Goal: Task Accomplishment & Management: Manage account settings

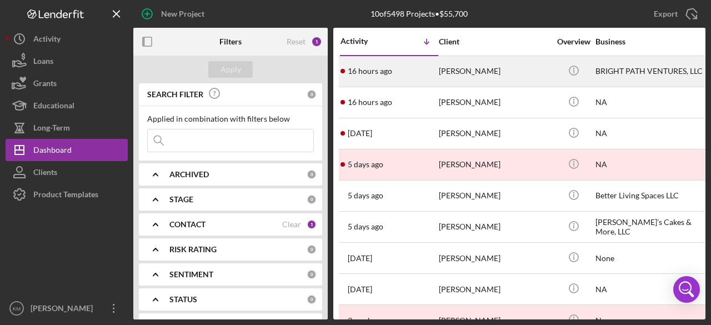
click at [452, 65] on div "[PERSON_NAME]" at bounding box center [494, 71] width 111 height 29
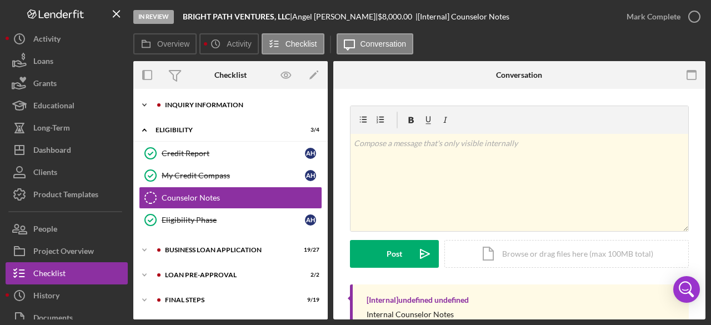
click at [142, 104] on icon "Icon/Expander" at bounding box center [144, 105] width 22 height 22
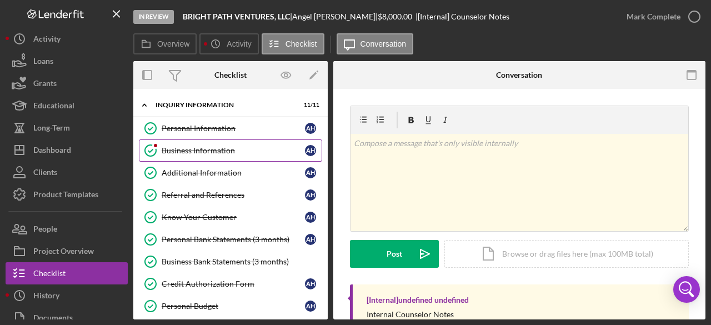
click at [187, 149] on div "Business Information" at bounding box center [233, 150] width 143 height 9
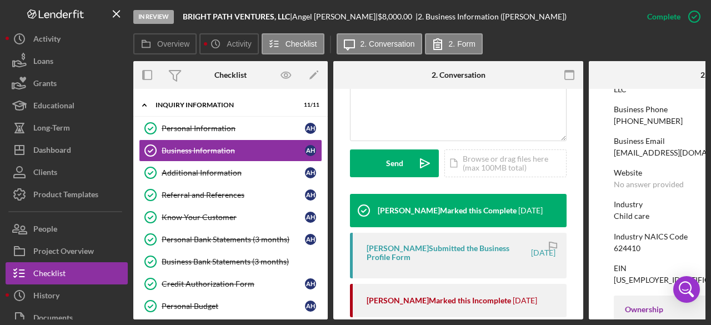
scroll to position [333, 0]
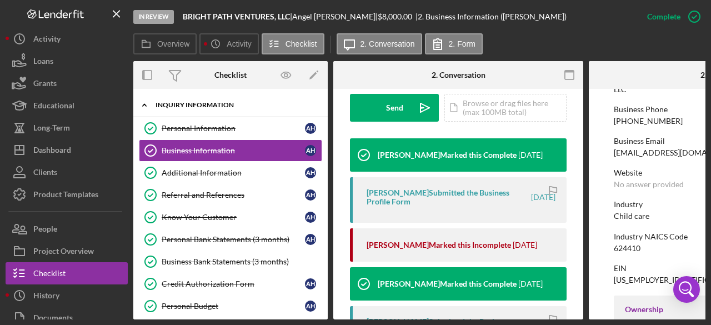
click at [143, 102] on icon "Icon/Expander" at bounding box center [144, 105] width 22 height 22
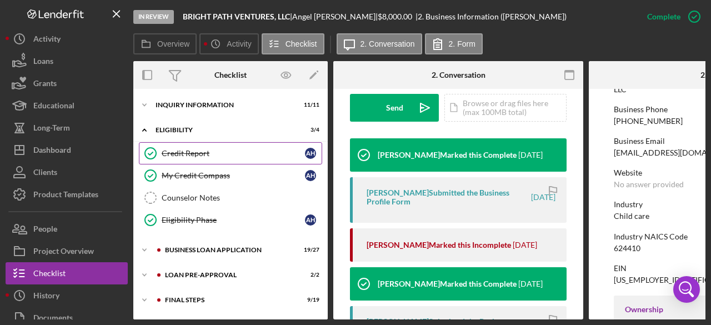
scroll to position [24, 0]
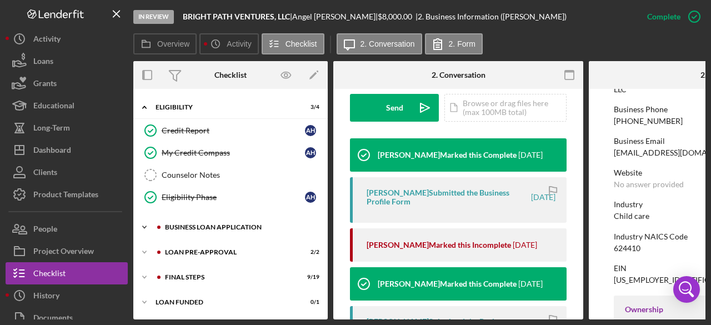
click at [148, 223] on icon "Icon/Expander" at bounding box center [144, 227] width 22 height 22
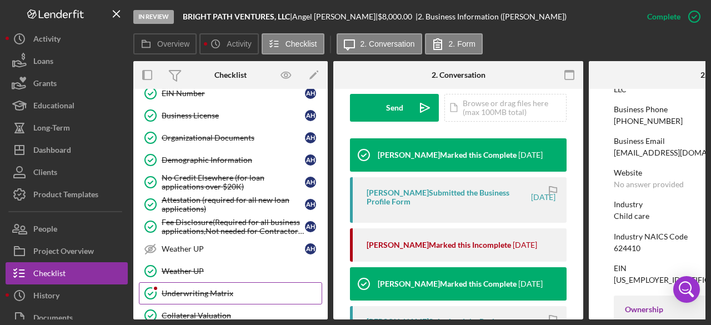
scroll to position [525, 0]
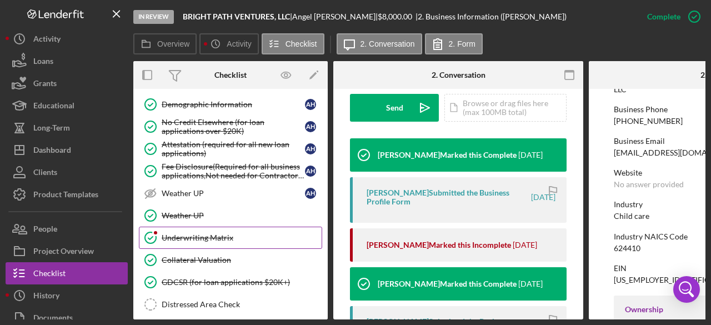
click at [211, 233] on div "Underwriting Matrix" at bounding box center [242, 237] width 160 height 9
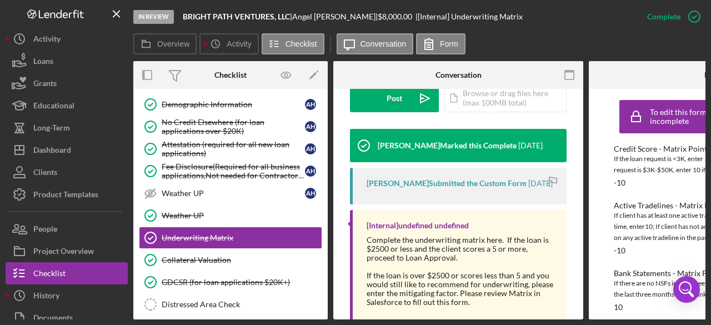
scroll to position [356, 0]
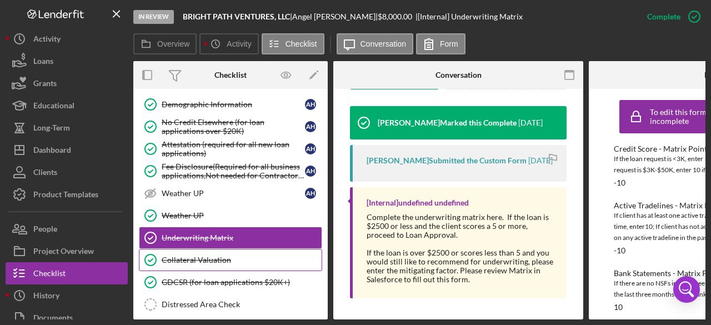
click at [223, 256] on div "Collateral Valuation" at bounding box center [242, 260] width 160 height 9
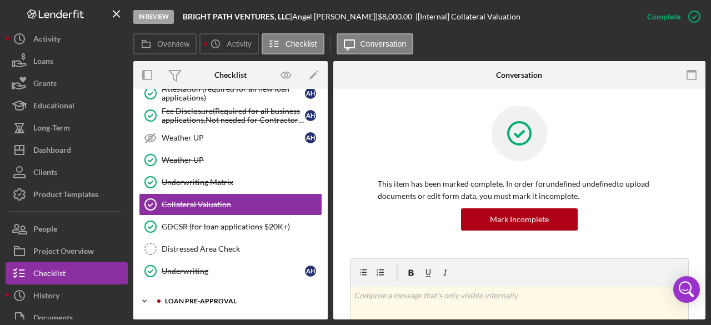
scroll to position [617, 0]
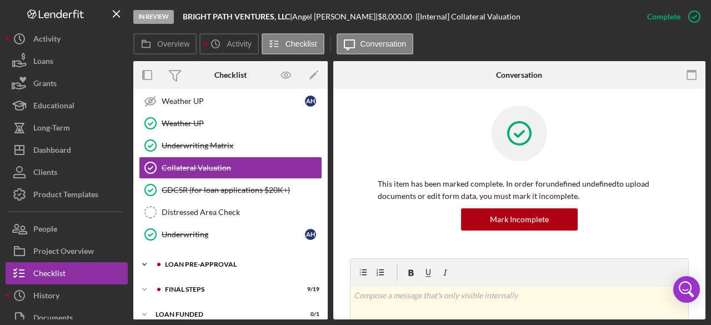
click at [144, 255] on icon "Icon/Expander" at bounding box center [144, 264] width 22 height 22
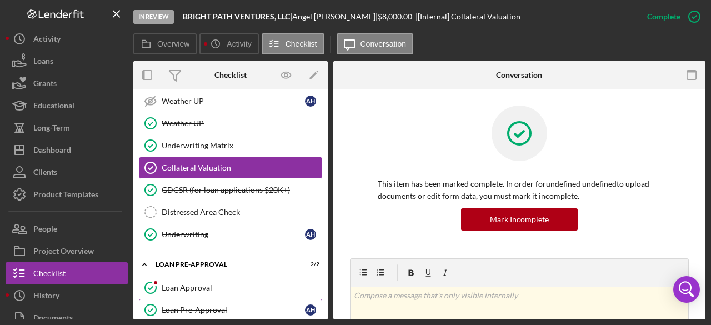
scroll to position [667, 0]
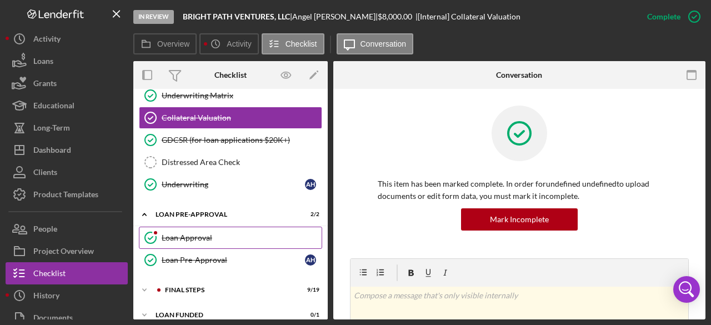
click at [192, 227] on link "Loan Approval Loan Approval" at bounding box center [230, 238] width 183 height 22
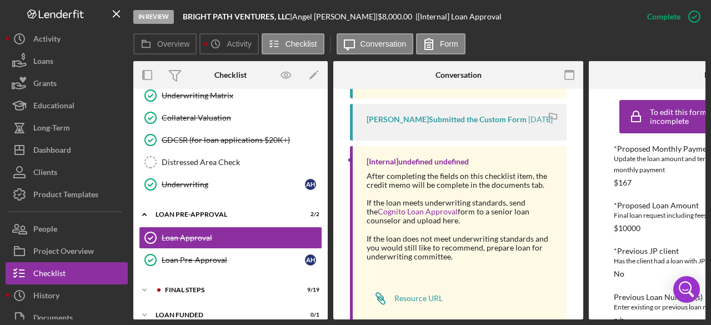
scroll to position [522, 0]
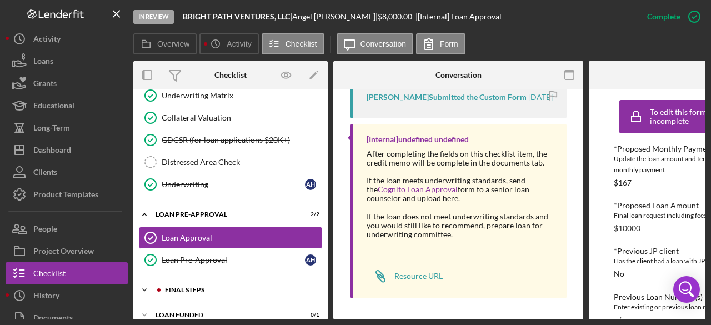
click at [144, 279] on icon "Icon/Expander" at bounding box center [144, 290] width 22 height 22
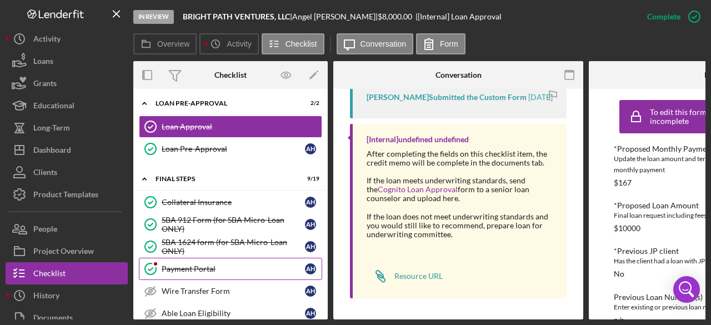
click at [206, 264] on div "Payment Portal" at bounding box center [233, 268] width 143 height 9
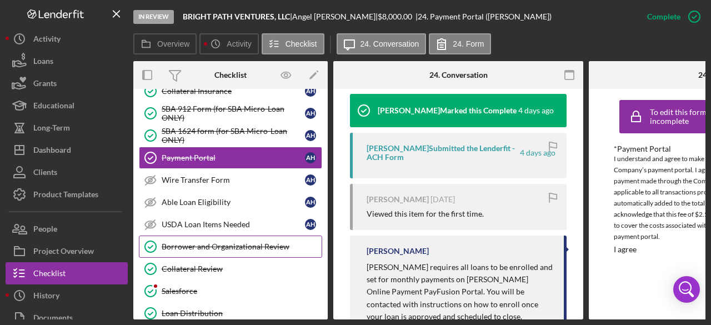
scroll to position [945, 0]
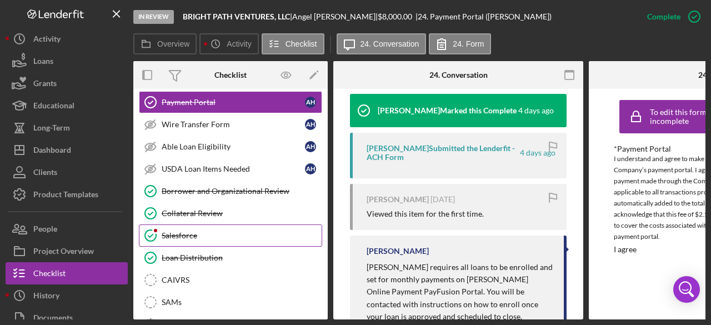
click at [179, 231] on div "Salesforce" at bounding box center [242, 235] width 160 height 9
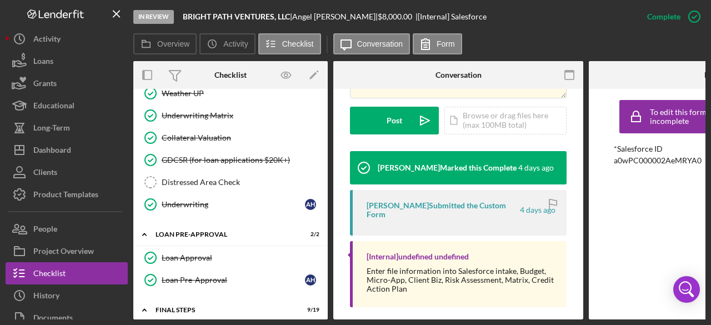
scroll to position [480, 0]
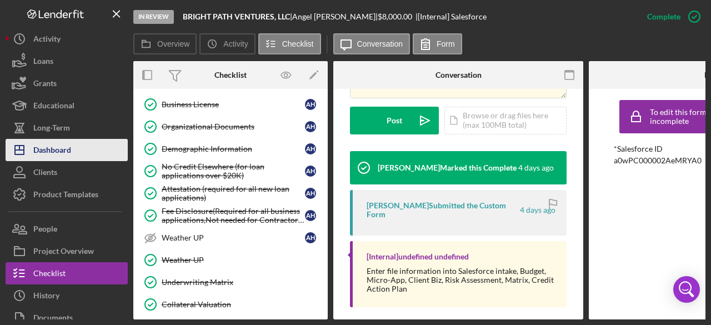
click at [49, 153] on div "Dashboard" at bounding box center [52, 151] width 38 height 25
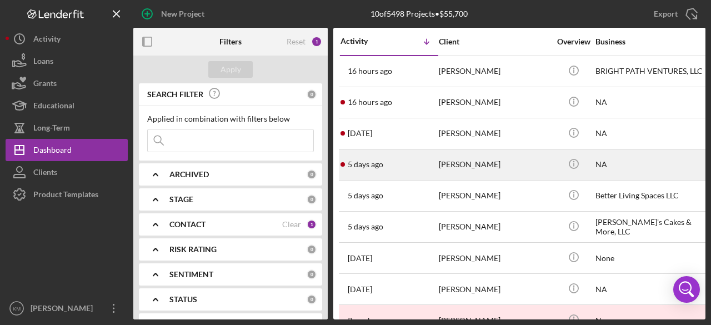
click at [477, 163] on div "[PERSON_NAME]" at bounding box center [494, 164] width 111 height 29
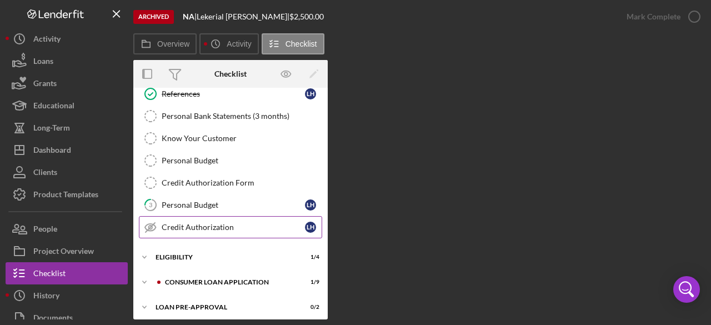
scroll to position [107, 0]
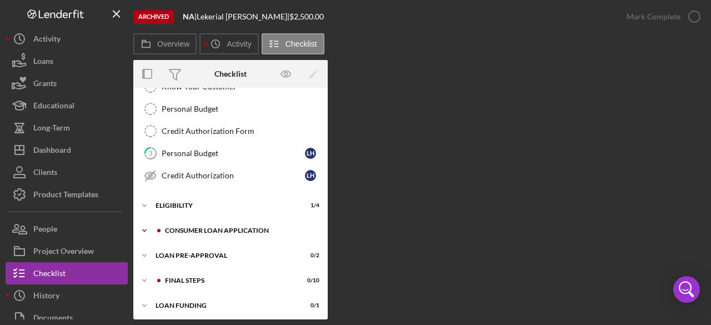
click at [147, 226] on icon "Icon/Expander" at bounding box center [144, 230] width 22 height 22
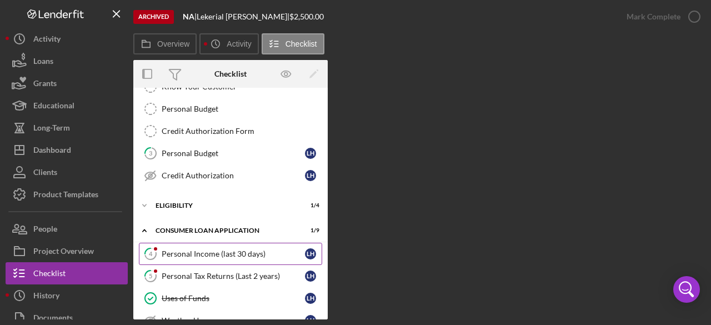
click at [199, 249] on div "Personal Income (last 30 days)" at bounding box center [233, 253] width 143 height 9
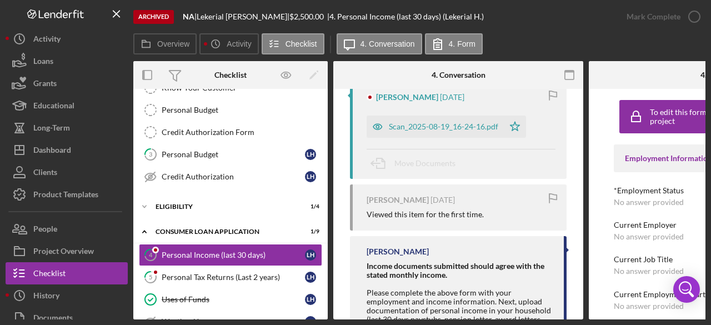
scroll to position [299, 0]
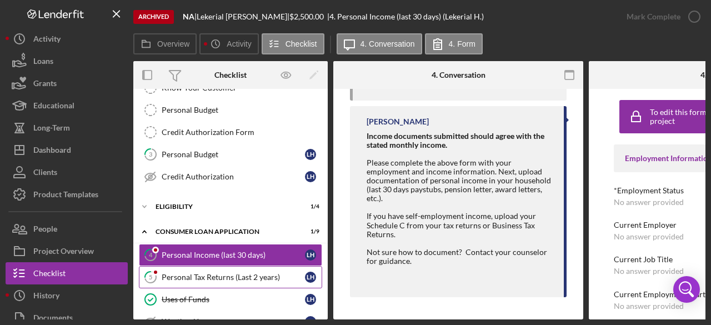
click at [241, 273] on div "Personal Tax Returns (Last 2 years)" at bounding box center [233, 277] width 143 height 9
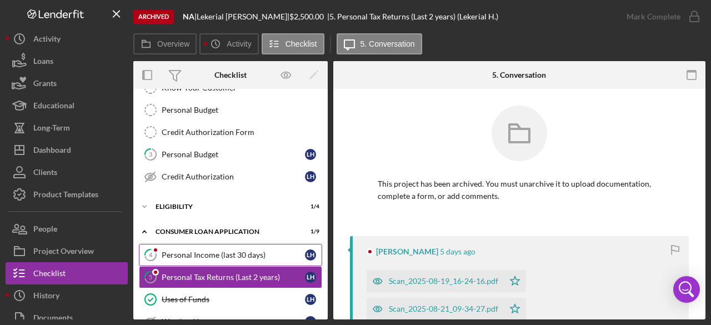
click at [224, 251] on div "Personal Income (last 30 days)" at bounding box center [233, 255] width 143 height 9
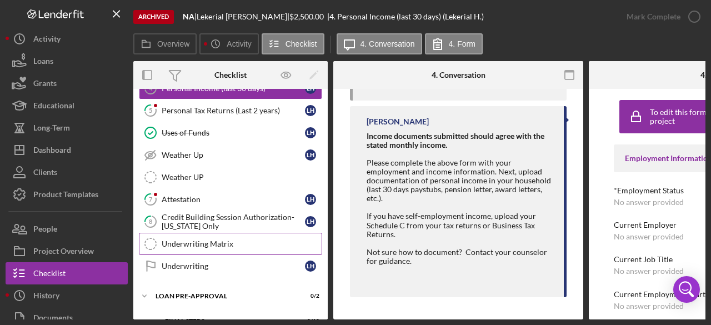
scroll to position [315, 0]
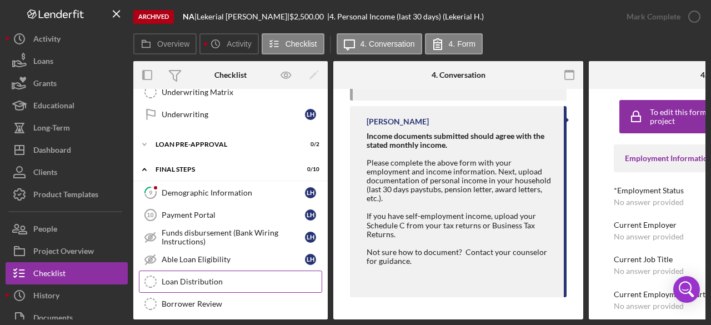
scroll to position [481, 0]
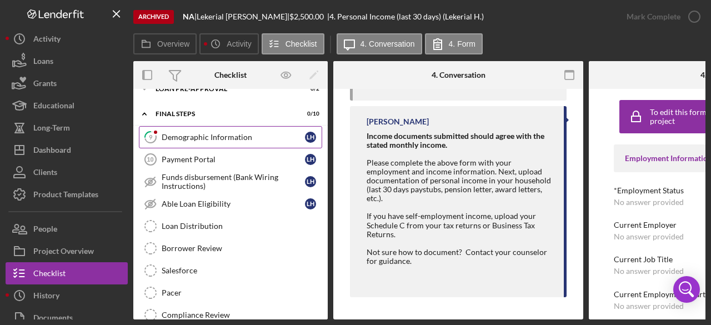
click at [215, 133] on div "Demographic Information" at bounding box center [233, 137] width 143 height 9
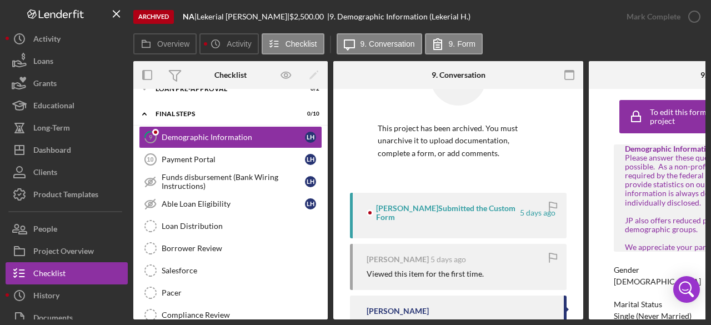
scroll to position [111, 0]
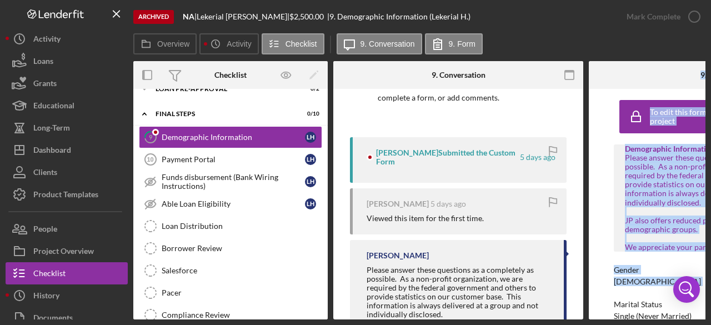
drag, startPoint x: 449, startPoint y: 321, endPoint x: 591, endPoint y: 316, distance: 141.8
click at [591, 316] on div "Archived NA | [PERSON_NAME] | $2,500.00 | 9. Demographic Information (Lekerial …" at bounding box center [355, 162] width 711 height 325
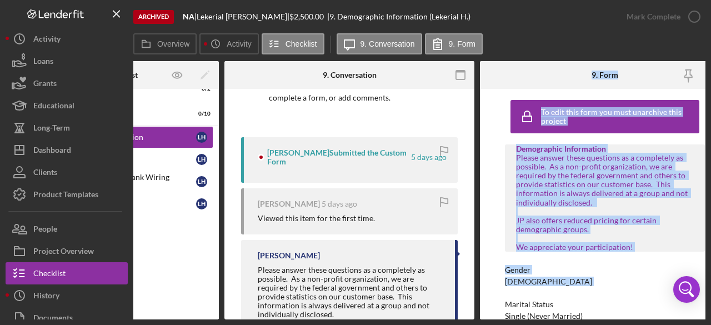
scroll to position [0, 111]
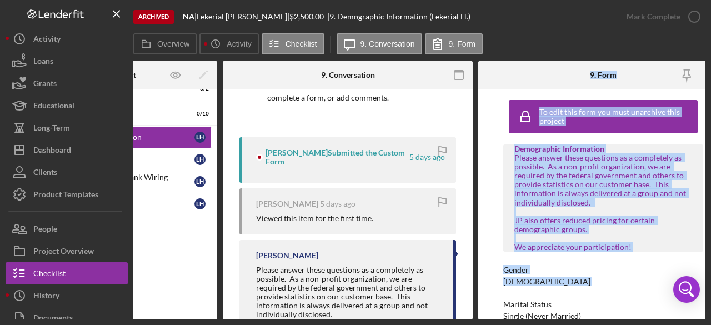
click at [593, 286] on div "Gender [DEMOGRAPHIC_DATA]" at bounding box center [603, 276] width 200 height 21
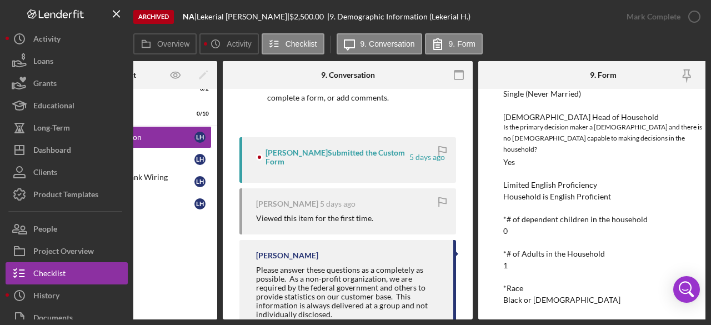
scroll to position [0, 0]
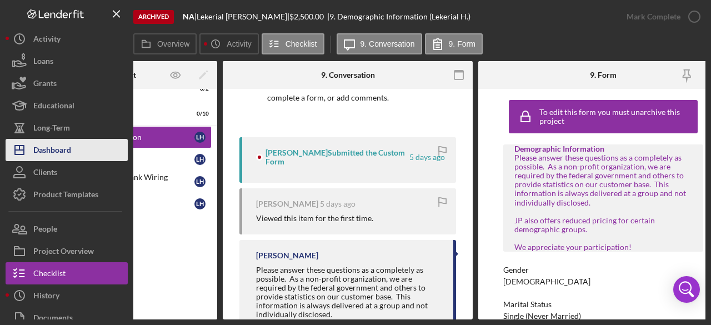
click at [63, 151] on div "Dashboard" at bounding box center [52, 151] width 38 height 25
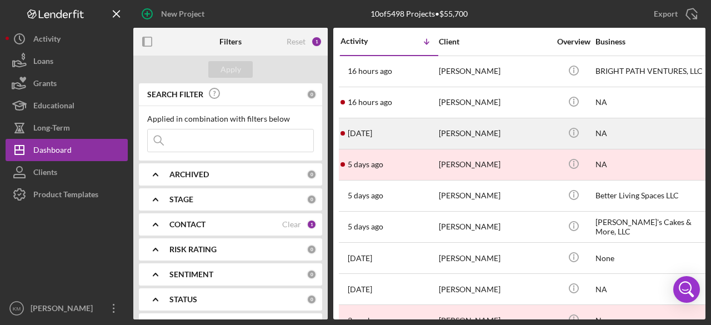
click at [467, 132] on div "[PERSON_NAME]" at bounding box center [494, 133] width 111 height 29
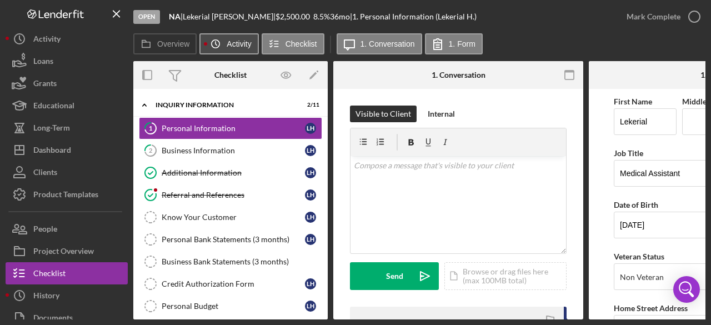
click at [237, 46] on label "Activity" at bounding box center [239, 43] width 24 height 9
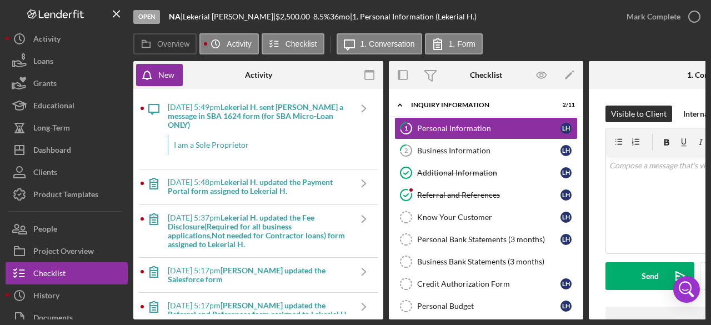
click at [243, 114] on b "Lekerial H. sent [PERSON_NAME] a message in SBA 1624 form (for SBA Micro-Loan O…" at bounding box center [256, 115] width 176 height 27
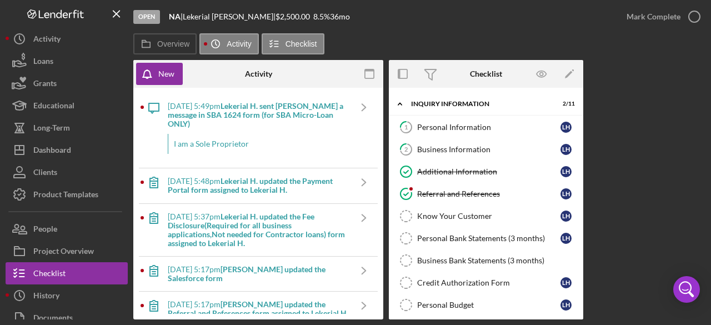
scroll to position [292, 0]
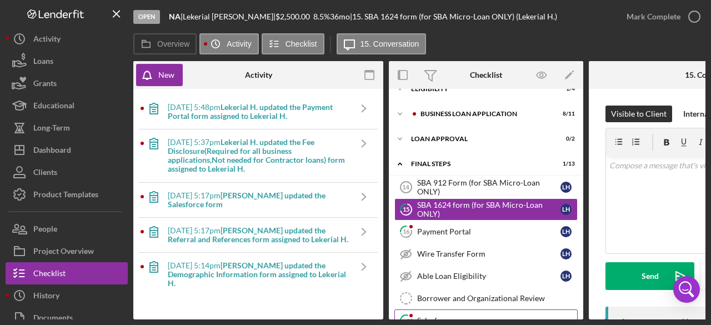
drag, startPoint x: 438, startPoint y: 320, endPoint x: 476, endPoint y: 315, distance: 38.7
click at [476, 315] on div "Open NA | [PERSON_NAME] | $2,500.00 8.5 % 36 mo | 15. SBA 1624 form (for SBA Mi…" at bounding box center [355, 162] width 711 height 325
click at [448, 227] on div "Payment Portal" at bounding box center [488, 231] width 143 height 9
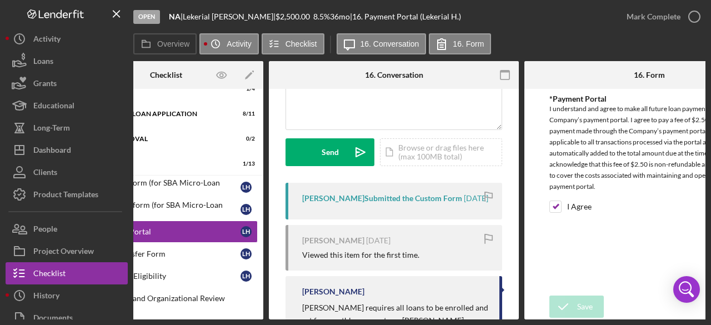
scroll to position [118, 0]
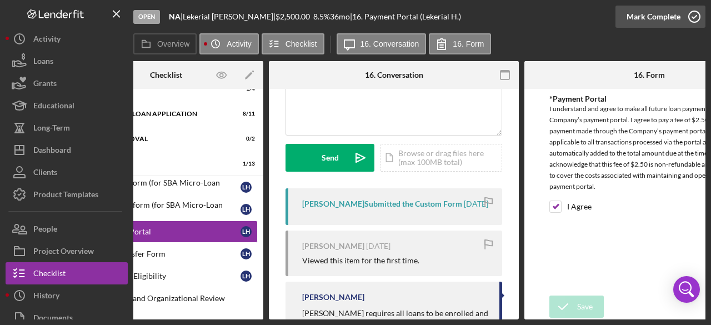
click at [690, 17] on icon "button" at bounding box center [695, 17] width 28 height 28
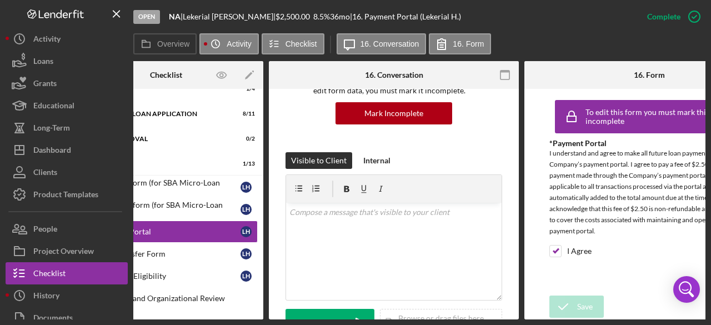
scroll to position [283, 0]
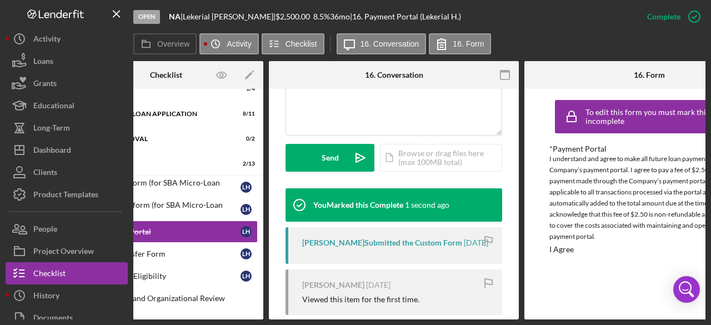
drag, startPoint x: 392, startPoint y: 322, endPoint x: 307, endPoint y: 321, distance: 85.0
click at [307, 322] on div "Open NA | [PERSON_NAME] | $2,500.00 8.5 % 36 mo | 16. Payment Portal (Lekerial …" at bounding box center [355, 162] width 711 height 325
drag, startPoint x: 344, startPoint y: 320, endPoint x: 284, endPoint y: 318, distance: 59.5
click at [284, 318] on div "Overview Internal Workflow Stage Open Icon/Dropdown Arrow Archive (can unarchiv…" at bounding box center [419, 190] width 572 height 258
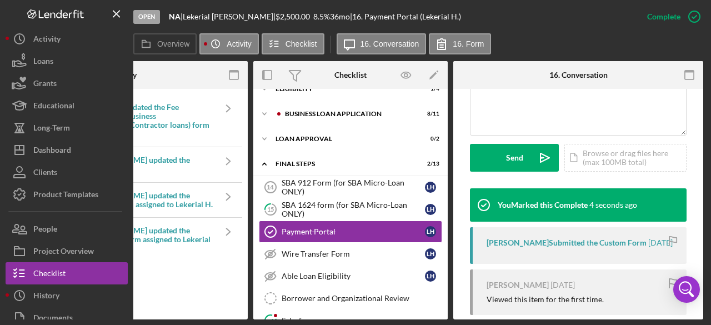
scroll to position [0, 132]
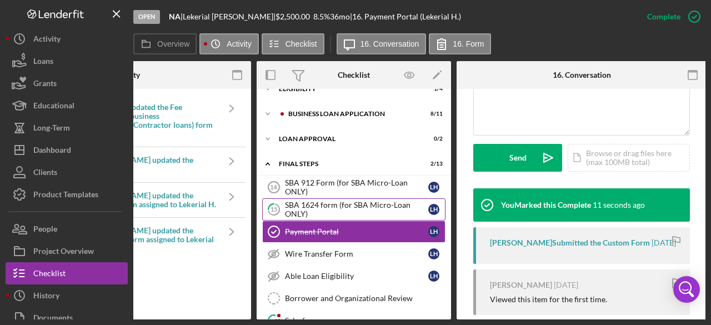
click at [353, 202] on div "SBA 1624 form (for SBA Micro-Loan ONLY)" at bounding box center [356, 210] width 143 height 18
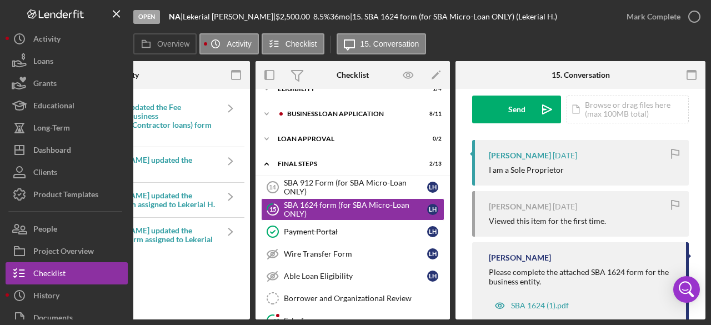
scroll to position [199, 0]
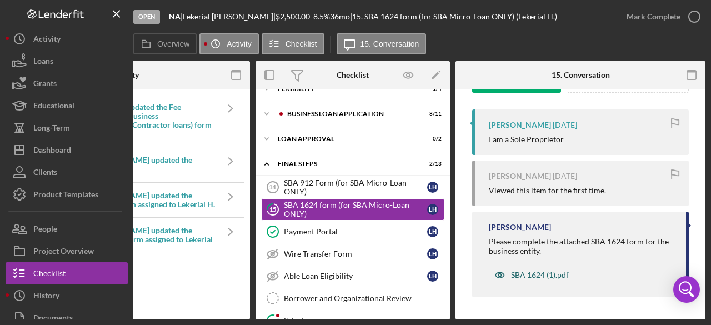
click at [531, 273] on div "SBA 1624 (1).pdf" at bounding box center [540, 275] width 58 height 9
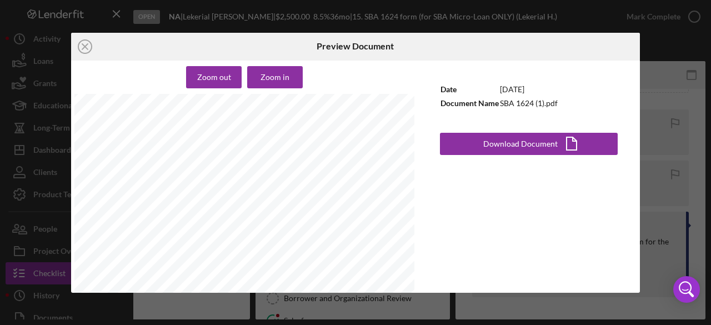
scroll to position [690, 0]
click at [79, 53] on icon "Icon/Close" at bounding box center [85, 47] width 28 height 28
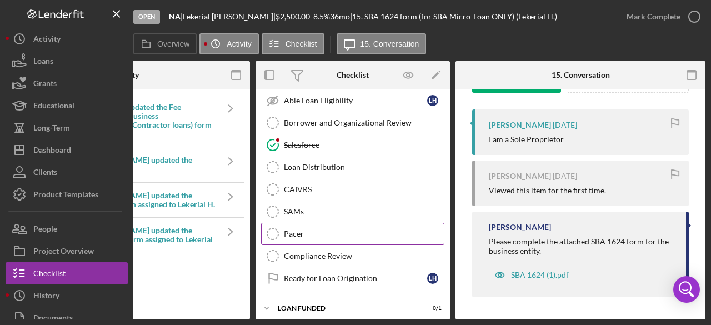
scroll to position [412, 0]
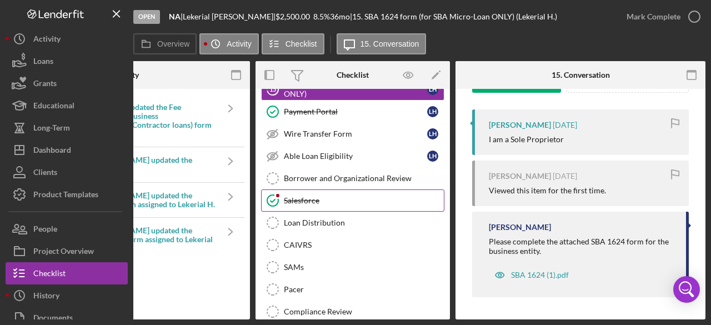
click at [297, 196] on div "Salesforce" at bounding box center [364, 200] width 160 height 9
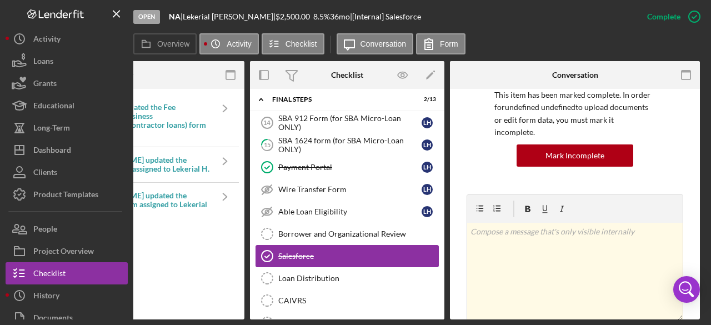
scroll to position [301, 0]
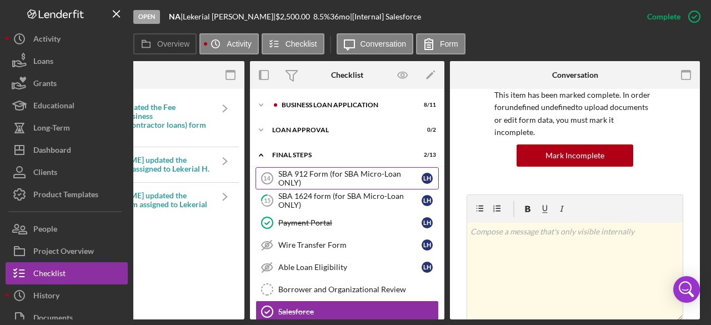
click at [336, 176] on div "SBA 912 Form (for SBA Micro-Loan ONLY)" at bounding box center [349, 178] width 143 height 18
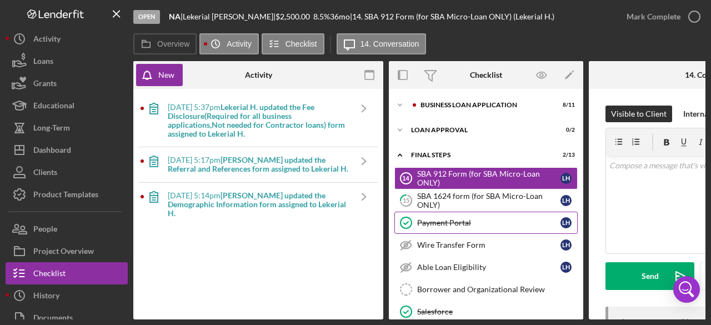
scroll to position [245, 0]
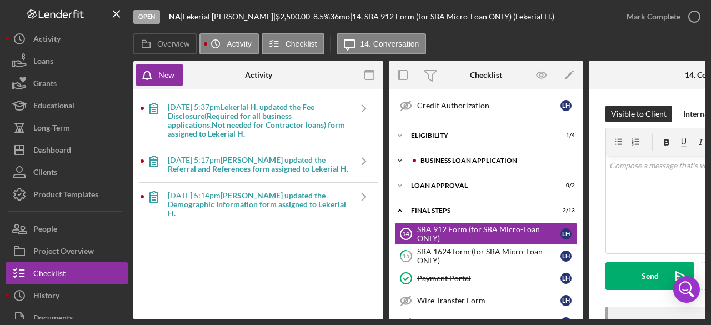
click at [400, 154] on icon "Icon/Expander" at bounding box center [400, 160] width 22 height 22
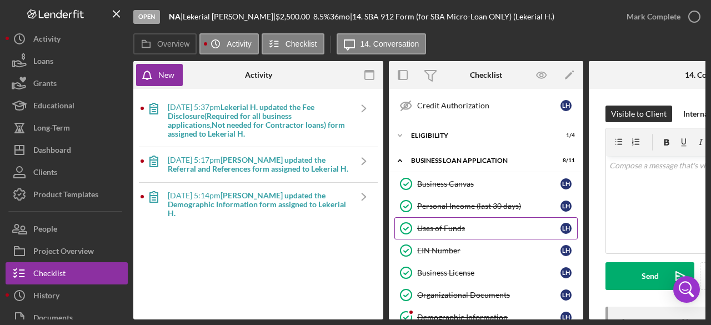
scroll to position [301, 0]
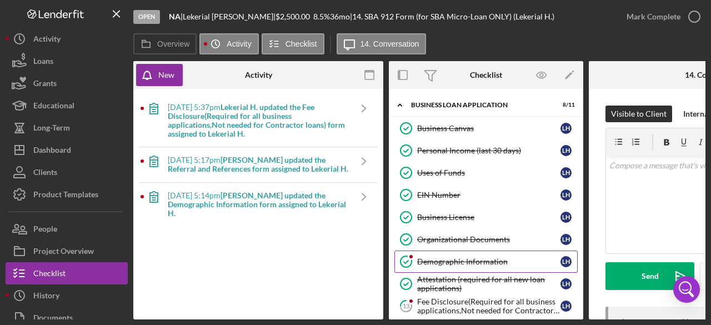
click at [457, 257] on div "Demographic Information" at bounding box center [488, 261] width 143 height 9
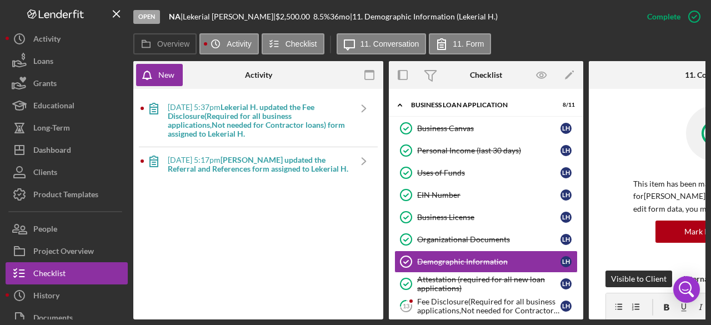
drag, startPoint x: 453, startPoint y: 320, endPoint x: 520, endPoint y: 319, distance: 66.1
click at [521, 318] on div "Open NA | [PERSON_NAME] | $2,500.00 8.5 % 36 mo | 11. Demographic Information (…" at bounding box center [355, 162] width 711 height 325
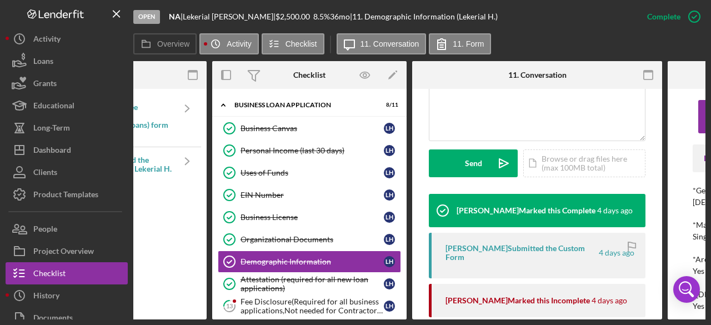
scroll to position [333, 0]
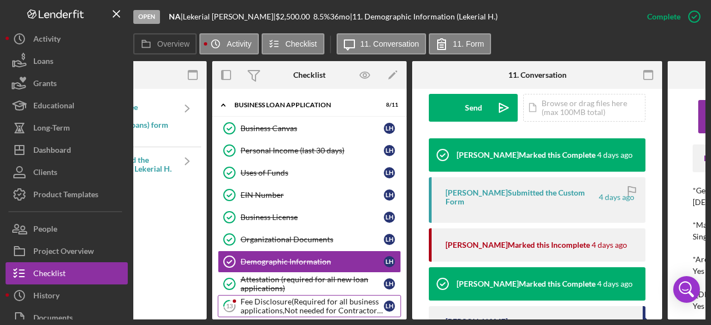
click at [276, 297] on div "Fee Disclosure(Required for all business applications,Not needed for Contractor…" at bounding box center [312, 306] width 143 height 18
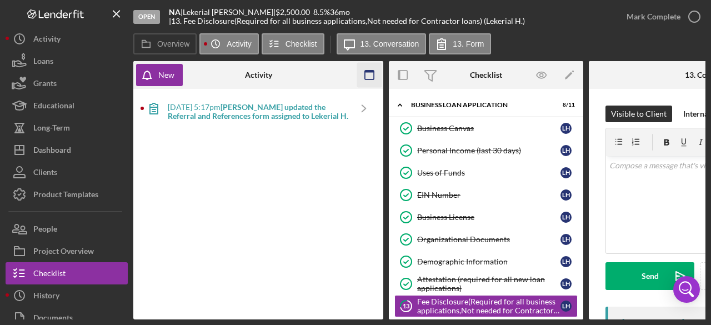
click at [373, 74] on icon "button" at bounding box center [369, 75] width 25 height 25
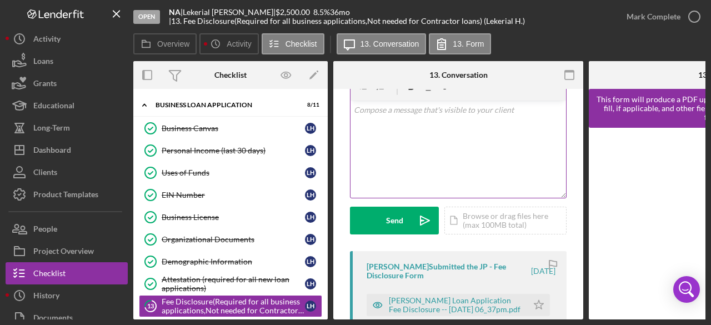
scroll to position [111, 0]
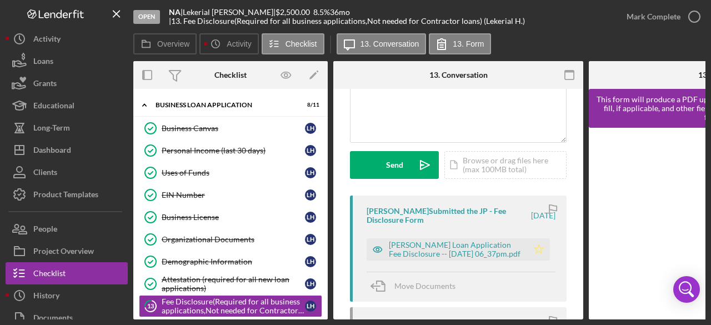
click at [535, 247] on polygon "button" at bounding box center [539, 248] width 9 height 9
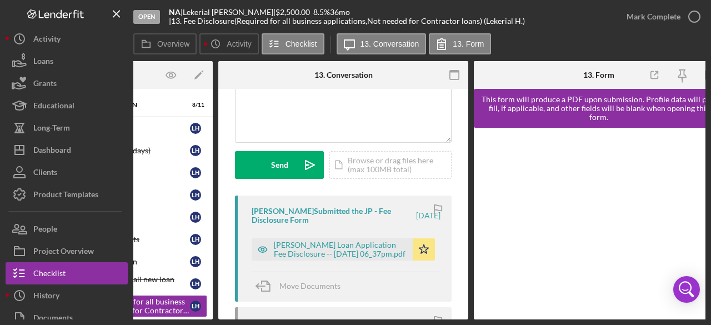
scroll to position [0, 133]
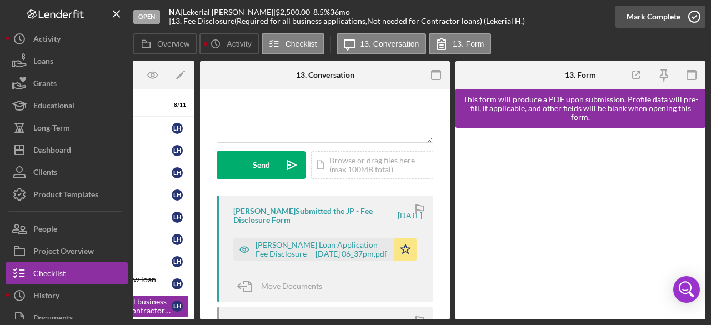
click at [691, 15] on icon "button" at bounding box center [695, 17] width 28 height 28
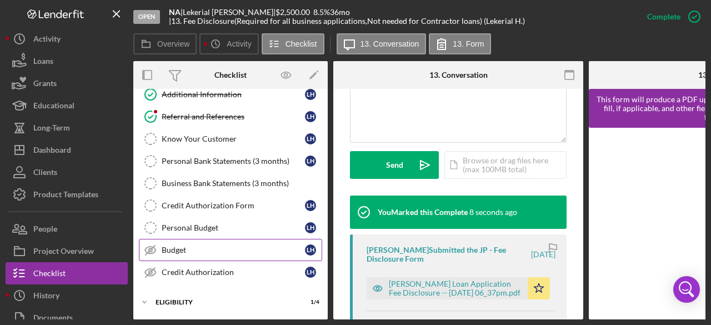
scroll to position [23, 0]
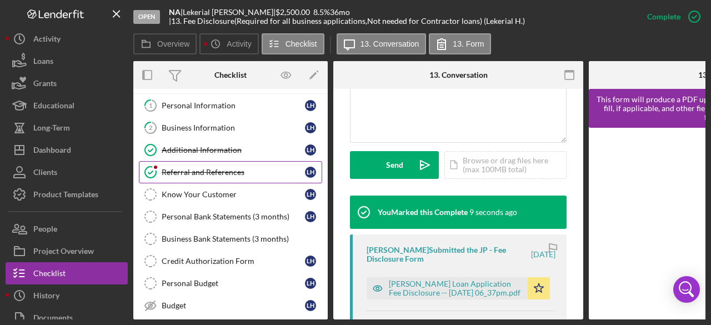
click at [178, 164] on link "Referral and References [PERSON_NAME] and References L H" at bounding box center [230, 172] width 183 height 22
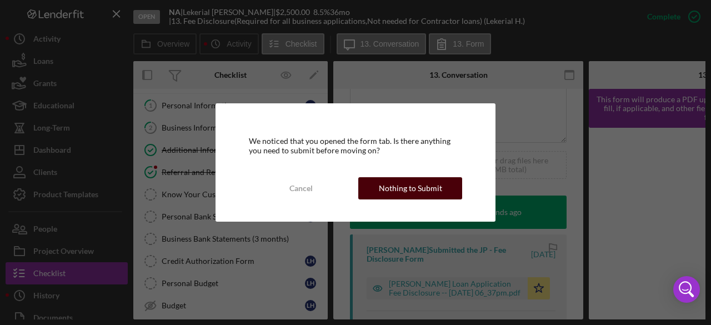
click at [413, 189] on div "Nothing to Submit" at bounding box center [410, 188] width 63 height 22
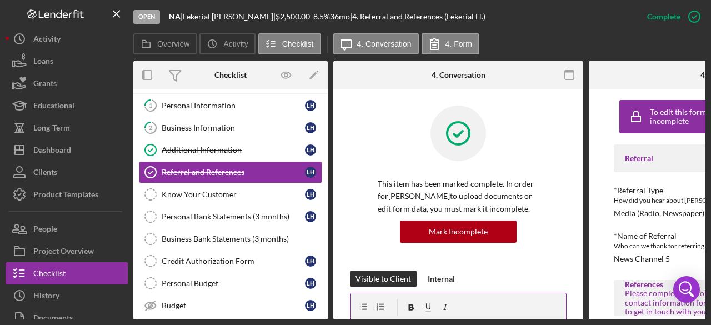
drag, startPoint x: 527, startPoint y: 315, endPoint x: 553, endPoint y: 311, distance: 27.0
click at [555, 311] on div at bounding box center [459, 307] width 216 height 28
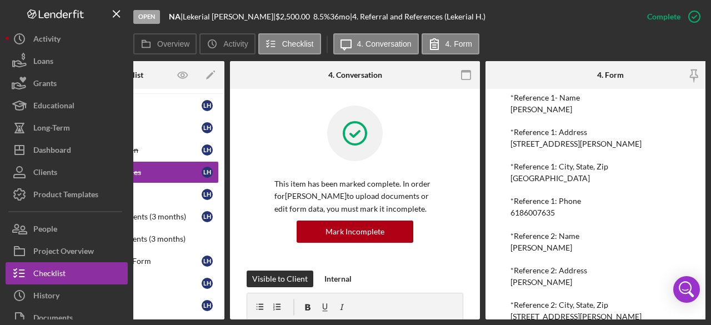
scroll to position [292, 0]
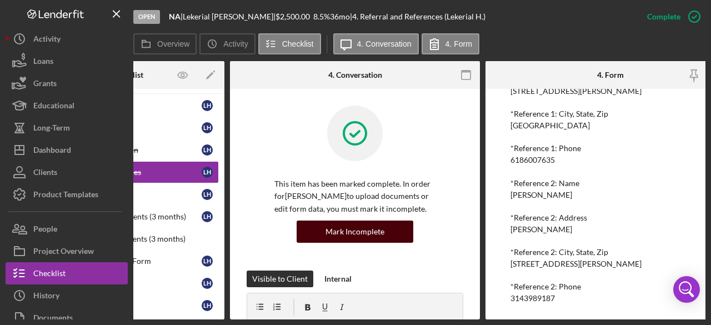
click at [362, 231] on div "Mark Incomplete" at bounding box center [355, 232] width 59 height 22
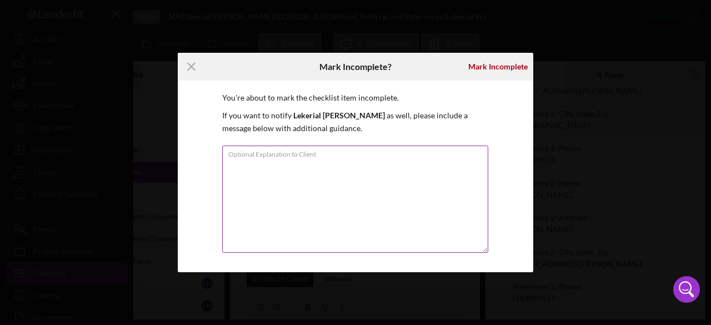
click at [293, 173] on textarea "Optional Explanation to Client" at bounding box center [355, 199] width 266 height 107
click at [497, 69] on div "Mark Incomplete" at bounding box center [497, 67] width 59 height 22
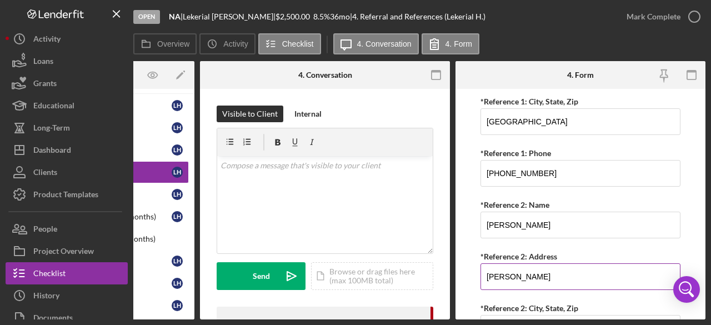
scroll to position [556, 0]
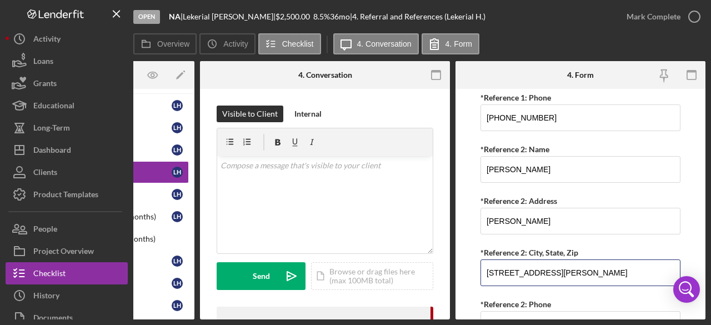
drag, startPoint x: 592, startPoint y: 269, endPoint x: 475, endPoint y: 278, distance: 118.1
click at [475, 278] on form "Referral *Referral Type How did you hear about [PERSON_NAME]? JP Client JP Pres…" at bounding box center [581, 204] width 250 height 231
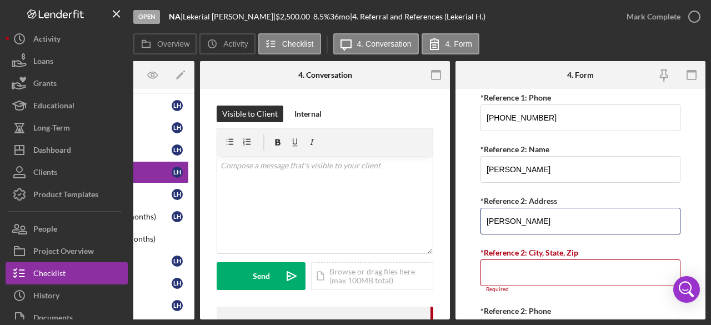
drag, startPoint x: 543, startPoint y: 219, endPoint x: 469, endPoint y: 222, distance: 73.9
click at [470, 222] on form "Referral *Referral Type How did you hear about [PERSON_NAME]? JP Client JP Pres…" at bounding box center [581, 204] width 250 height 231
paste input "[STREET_ADDRESS][PERSON_NAME]"
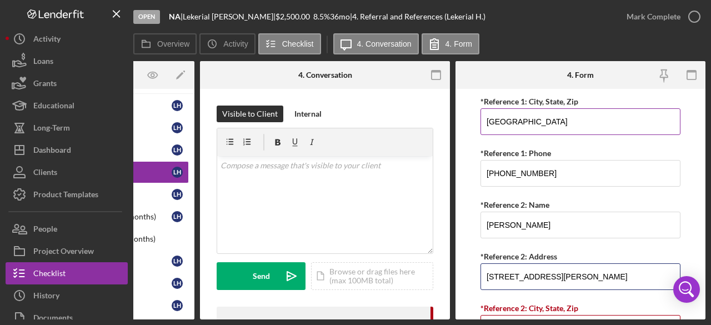
type input "[STREET_ADDRESS][PERSON_NAME]"
drag, startPoint x: 566, startPoint y: 121, endPoint x: 463, endPoint y: 122, distance: 102.3
click at [463, 122] on form "Referral *Referral Type How did you hear about [PERSON_NAME]? JP Client JP Pres…" at bounding box center [581, 204] width 250 height 231
click at [689, 223] on form "Referral *Referral Type How did you hear about [PERSON_NAME]? JP Client JP Pres…" at bounding box center [581, 204] width 250 height 231
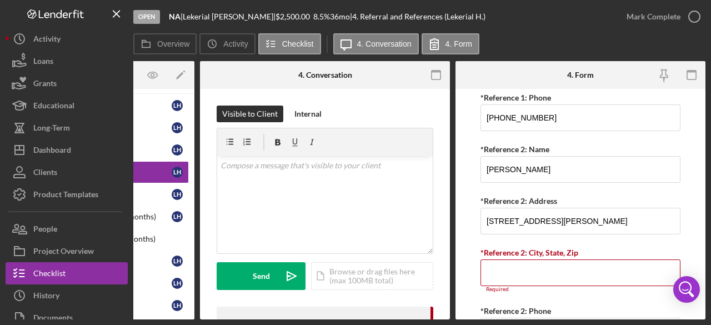
scroll to position [611, 0]
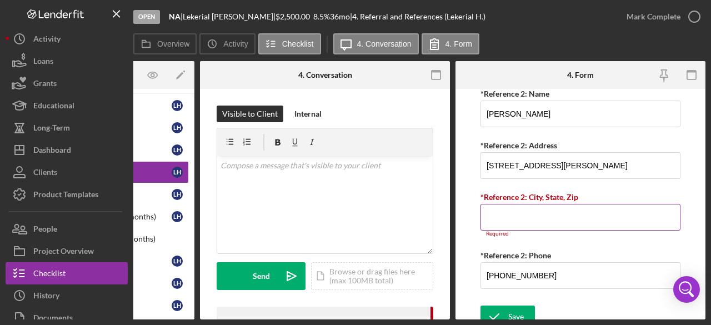
click at [495, 216] on input "*Reference 2: City, State, Zip" at bounding box center [581, 217] width 200 height 27
paste input "[GEOGRAPHIC_DATA]"
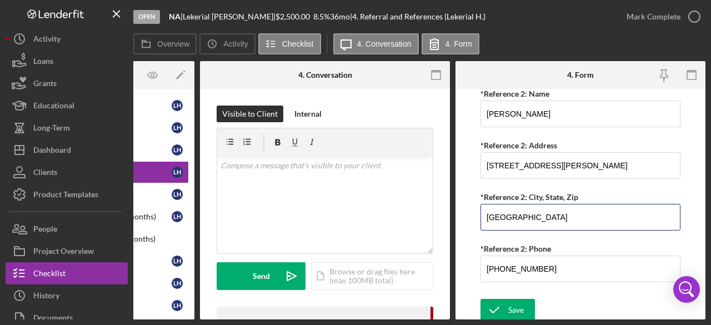
type input "[GEOGRAPHIC_DATA]"
click at [692, 199] on form "Referral *Referral Type How did you hear about [PERSON_NAME]? JP Client JP Pres…" at bounding box center [581, 204] width 250 height 231
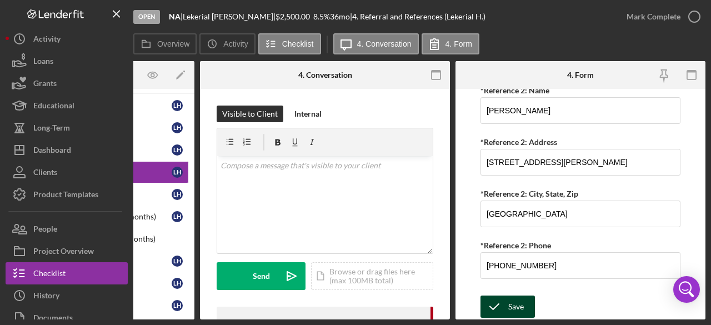
click at [517, 306] on div "Save" at bounding box center [516, 307] width 16 height 22
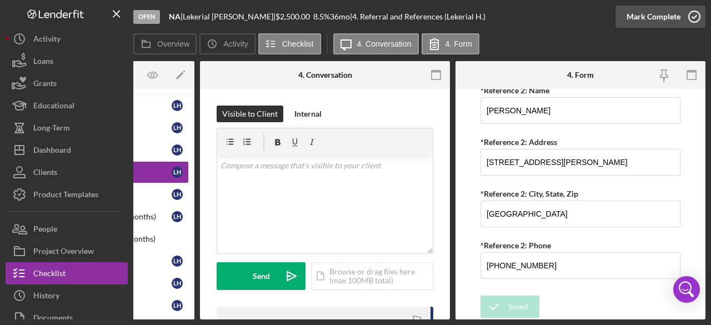
click at [695, 18] on icon "button" at bounding box center [695, 17] width 28 height 28
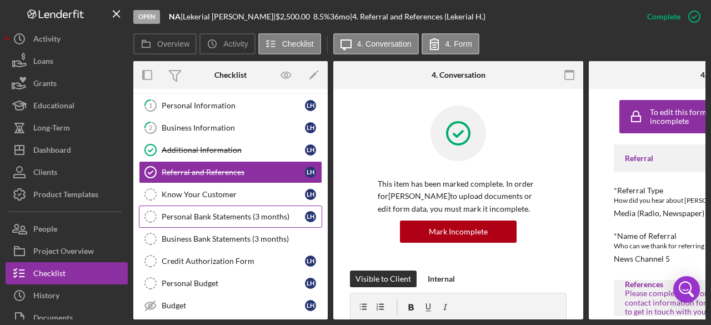
scroll to position [0, 0]
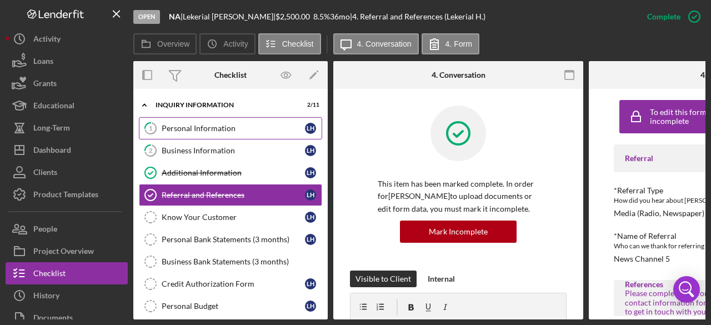
click at [200, 126] on div "Personal Information" at bounding box center [233, 128] width 143 height 9
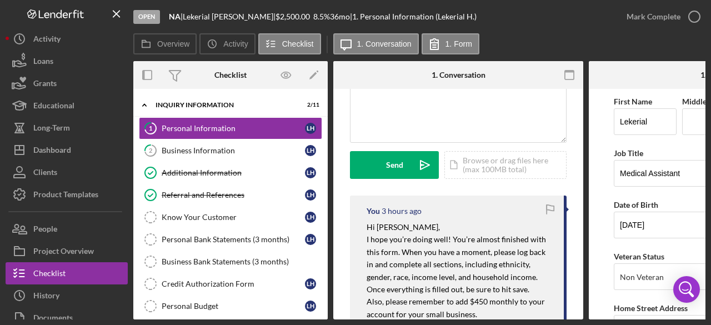
scroll to position [222, 0]
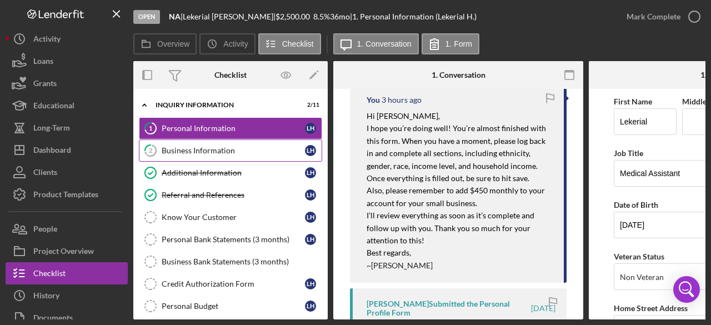
click at [196, 148] on div "Business Information" at bounding box center [233, 150] width 143 height 9
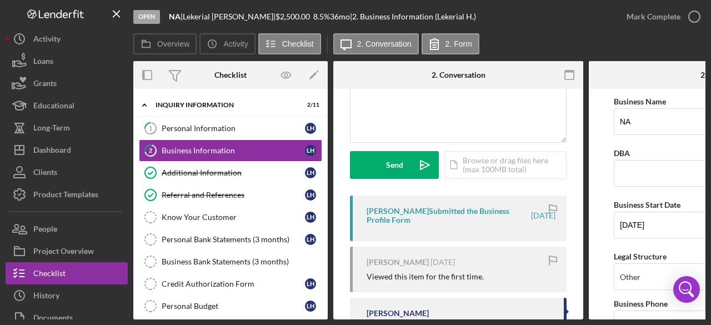
scroll to position [167, 0]
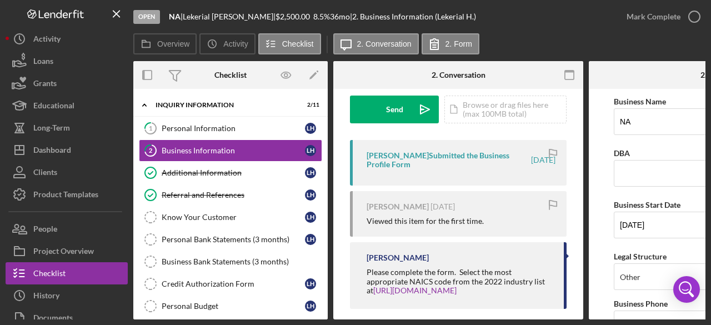
drag, startPoint x: 473, startPoint y: 320, endPoint x: 560, endPoint y: 318, distance: 86.7
click at [560, 318] on div "Overview Internal Workflow Stage Open Icon/Dropdown Arrow Archive (can unarchiv…" at bounding box center [419, 190] width 572 height 258
drag, startPoint x: 520, startPoint y: 320, endPoint x: 590, endPoint y: 321, distance: 70.0
click at [590, 321] on div "Open NA | [PERSON_NAME] | $2,500.00 8.5 % 36 mo | 2. Business Information (Leke…" at bounding box center [355, 162] width 711 height 325
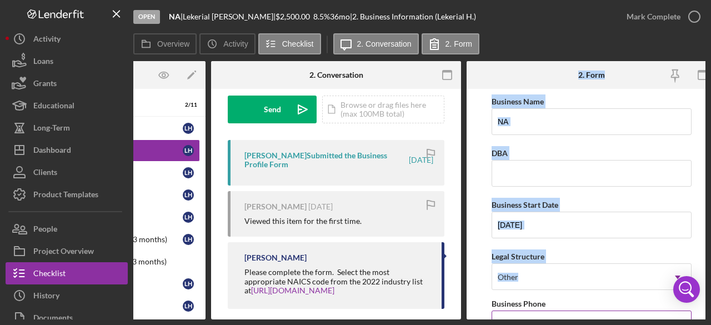
scroll to position [0, 128]
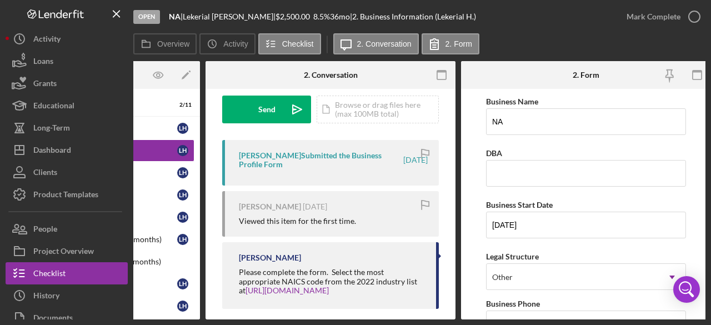
click at [545, 44] on div "Overview Icon/History Activity Checklist Icon/Message 2. Conversation 2. Form" at bounding box center [419, 44] width 572 height 22
drag, startPoint x: 234, startPoint y: 15, endPoint x: 190, endPoint y: 17, distance: 44.5
click at [190, 17] on div "[PERSON_NAME] |" at bounding box center [229, 16] width 93 height 9
copy div "[PERSON_NAME]"
click at [495, 172] on input "DBA" at bounding box center [586, 173] width 200 height 27
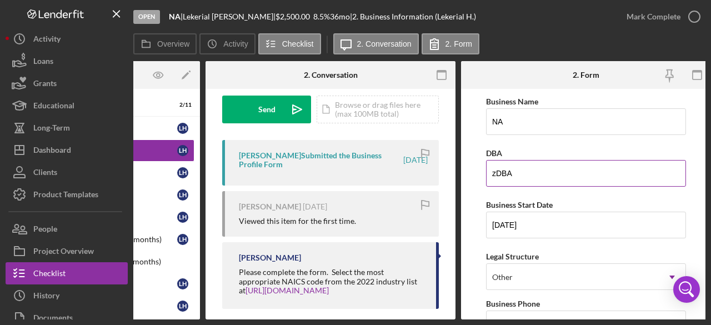
paste input "[PERSON_NAME]"
click at [495, 173] on input "zDBA [PERSON_NAME]" at bounding box center [586, 173] width 200 height 27
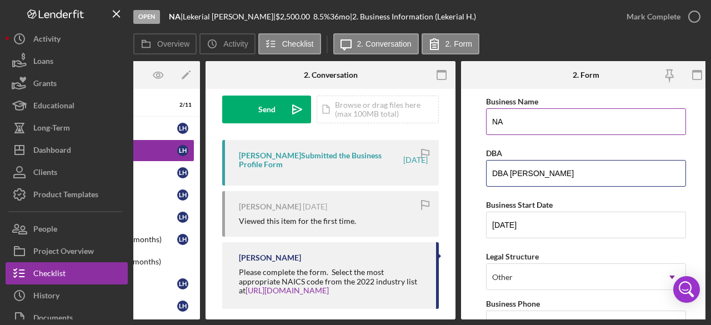
type input "DBA [PERSON_NAME]"
drag, startPoint x: 520, startPoint y: 121, endPoint x: 463, endPoint y: 122, distance: 56.7
click at [466, 122] on form "Business Name NA DBA DBA [PERSON_NAME] Business Start Date [DATE] Legal Structu…" at bounding box center [586, 204] width 250 height 231
paste input "[PERSON_NAME]"
type input "DBA [PERSON_NAME]"
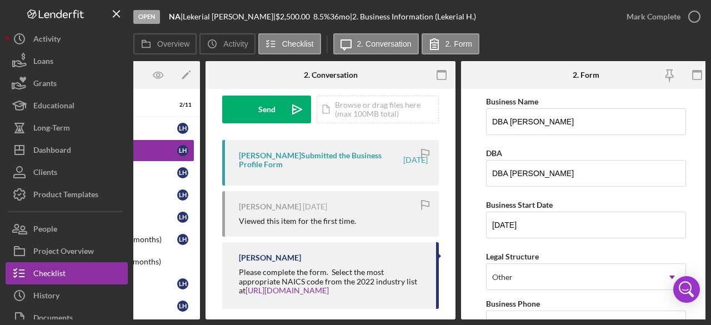
click at [692, 203] on form "Business Name DBA [PERSON_NAME] DBA DBA [PERSON_NAME] Business Start Date [DATE…" at bounding box center [586, 204] width 250 height 231
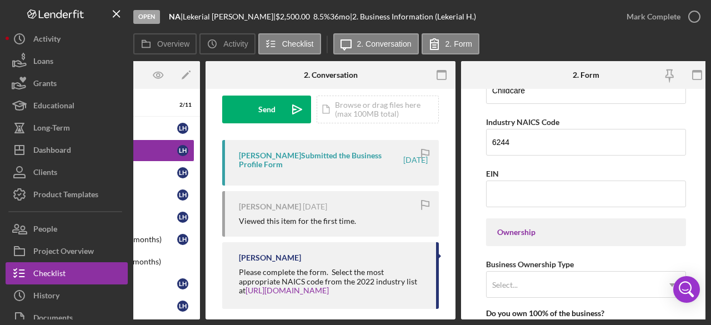
scroll to position [500, 0]
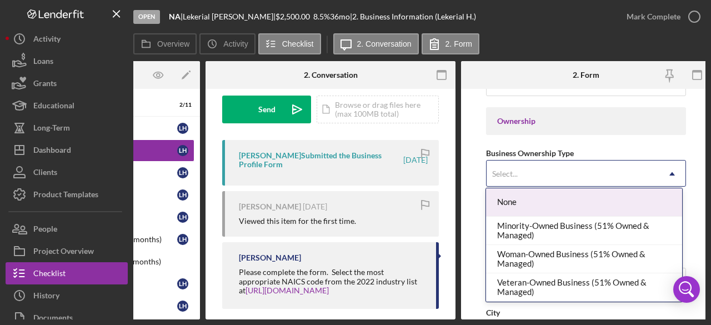
click at [668, 172] on icon "Icon/Dropdown Arrow" at bounding box center [672, 174] width 27 height 27
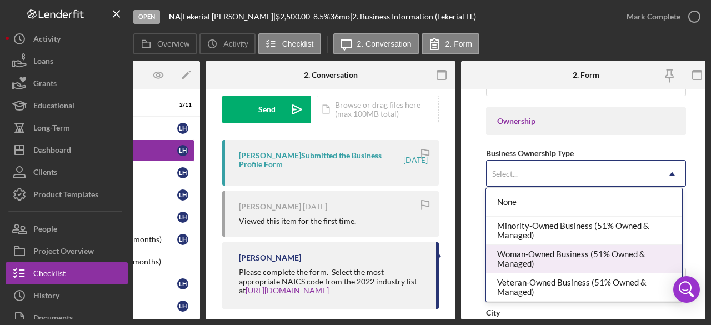
click at [621, 257] on div "Woman-Owned Business (51% Owned & Managed)" at bounding box center [584, 259] width 196 height 28
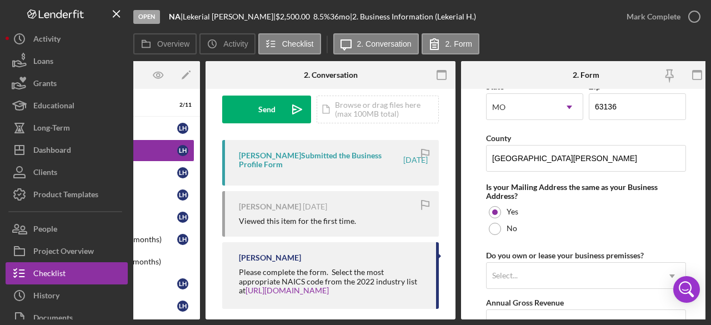
scroll to position [833, 0]
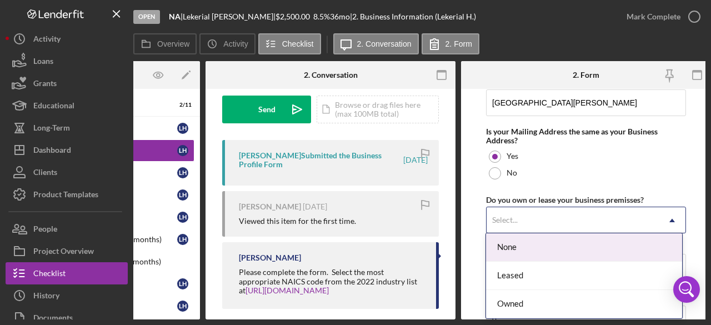
click at [668, 214] on icon "Icon/Dropdown Arrow" at bounding box center [672, 220] width 27 height 27
click at [637, 243] on div "None" at bounding box center [584, 247] width 196 height 28
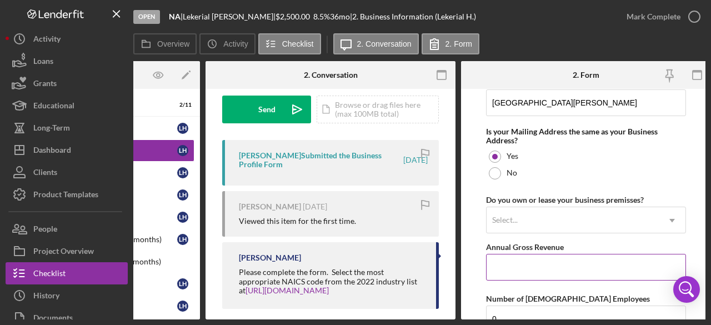
click at [528, 262] on input "Annual Gross Revenue" at bounding box center [586, 267] width 200 height 27
type input "$5,400"
click at [688, 228] on form "Business Name DBA [PERSON_NAME] DBA DBA [PERSON_NAME] Business Start Date [DATE…" at bounding box center [586, 204] width 250 height 231
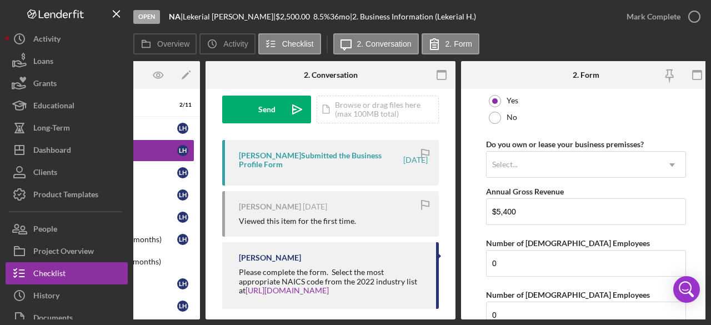
scroll to position [945, 0]
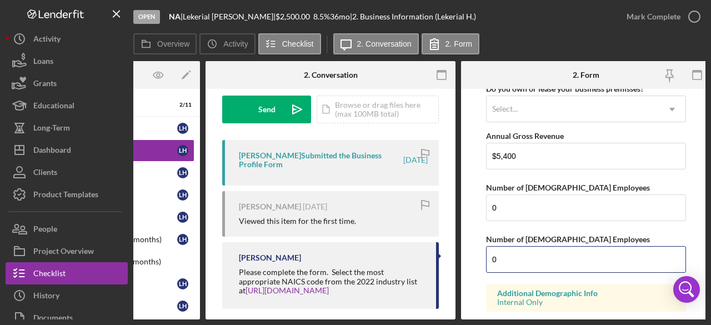
drag, startPoint x: 502, startPoint y: 253, endPoint x: 481, endPoint y: 254, distance: 21.7
click at [481, 254] on form "Business Name DBA [PERSON_NAME] DBA DBA [PERSON_NAME] Business Start Date [DATE…" at bounding box center [586, 204] width 250 height 231
type input "1"
click at [699, 203] on form "Business Name DBA [PERSON_NAME] DBA DBA [PERSON_NAME] Business Start Date [DATE…" at bounding box center [586, 204] width 250 height 231
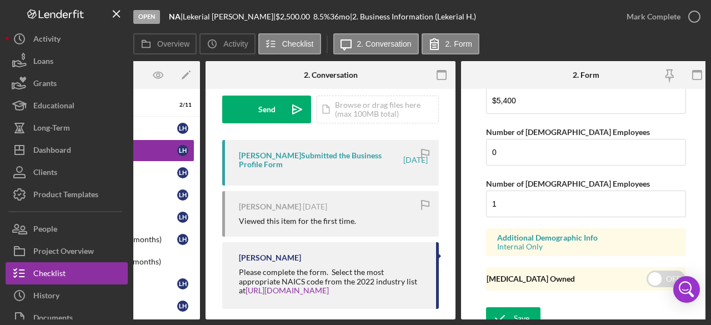
scroll to position [1008, 0]
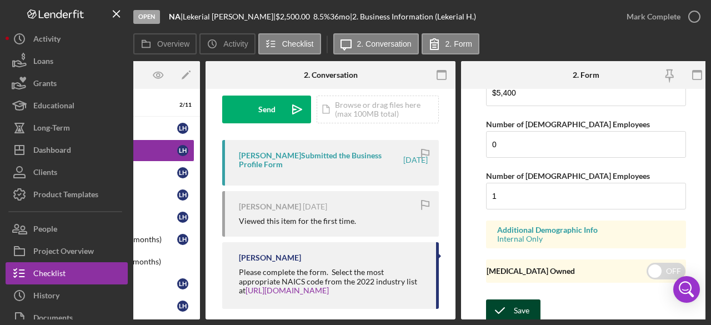
click at [524, 306] on div "Save" at bounding box center [522, 310] width 16 height 22
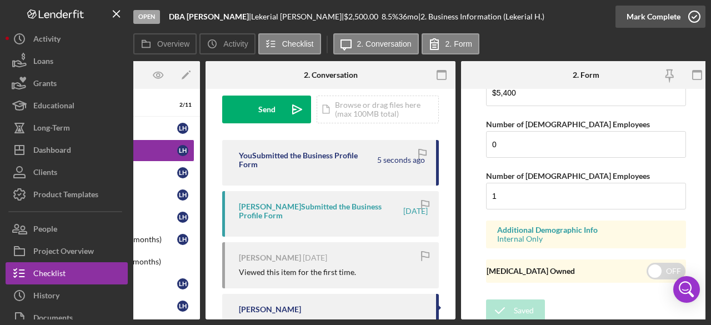
click at [693, 14] on icon "button" at bounding box center [695, 17] width 28 height 28
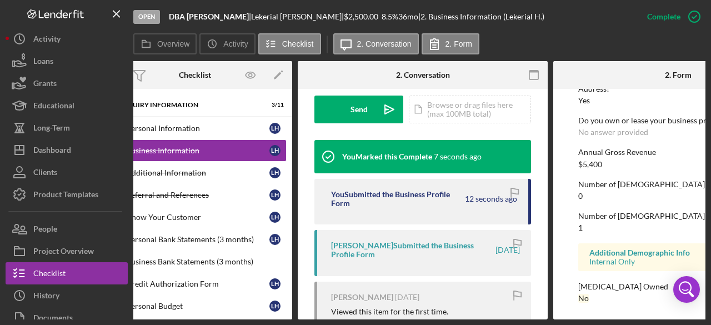
scroll to position [0, 0]
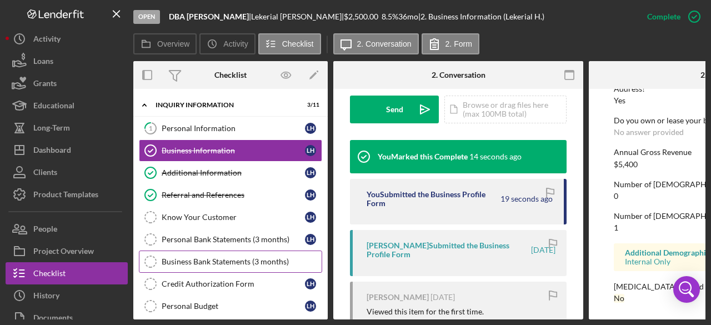
click at [211, 259] on div "Business Bank Statements (3 months)" at bounding box center [242, 261] width 160 height 9
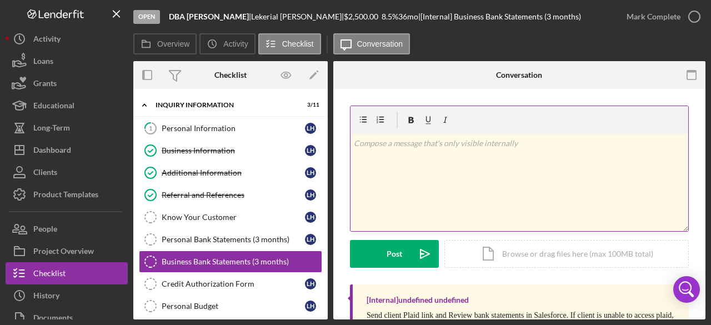
scroll to position [56, 0]
